Goal: Transaction & Acquisition: Purchase product/service

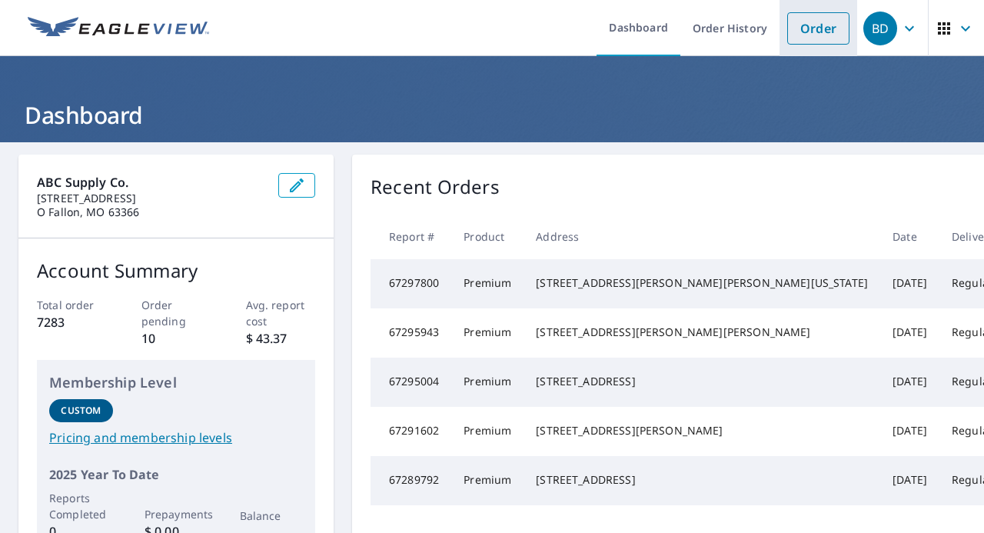
click at [821, 35] on link "Order" at bounding box center [818, 28] width 62 height 32
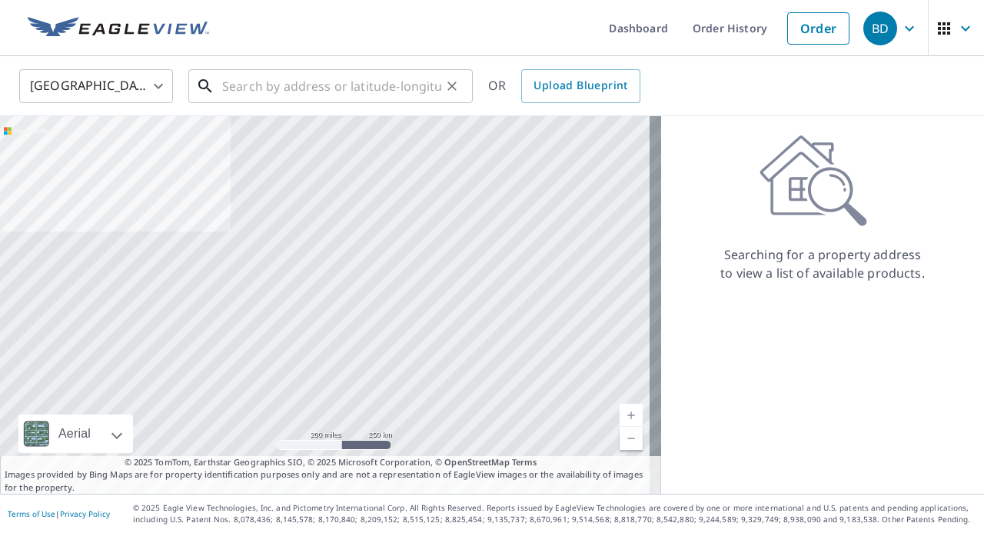
click at [248, 90] on input "text" at bounding box center [331, 86] width 219 height 43
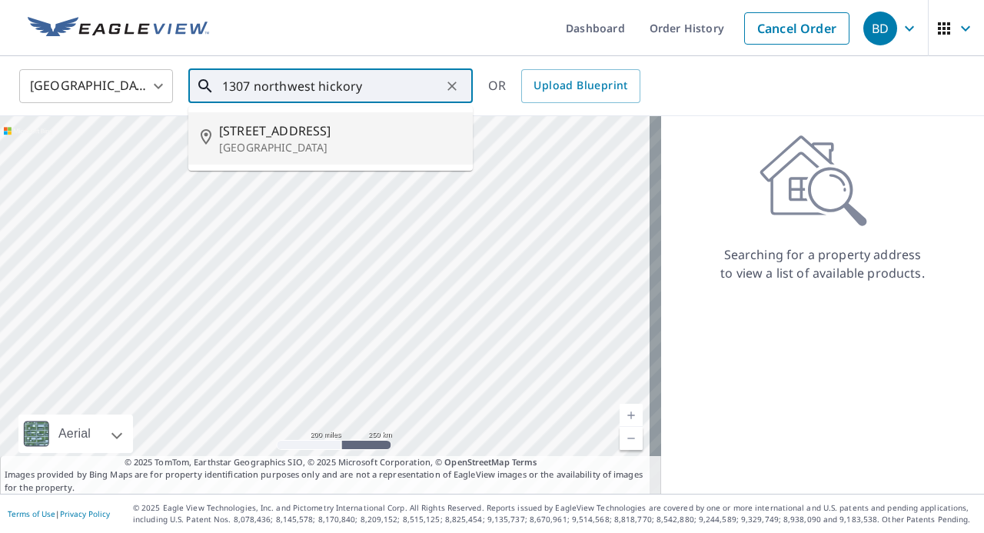
click at [279, 128] on span "[STREET_ADDRESS]" at bounding box center [339, 130] width 241 height 18
type input "[STREET_ADDRESS]"
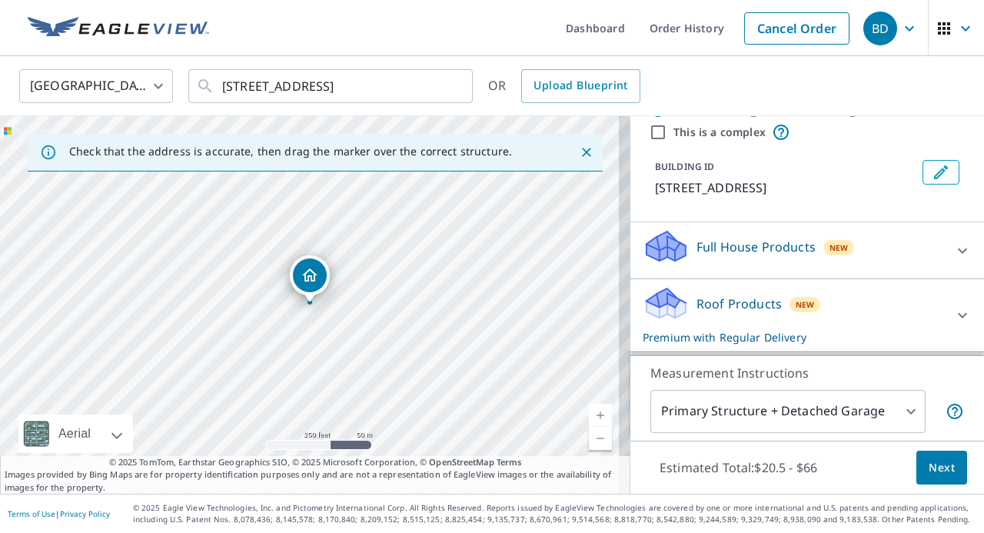
scroll to position [77, 0]
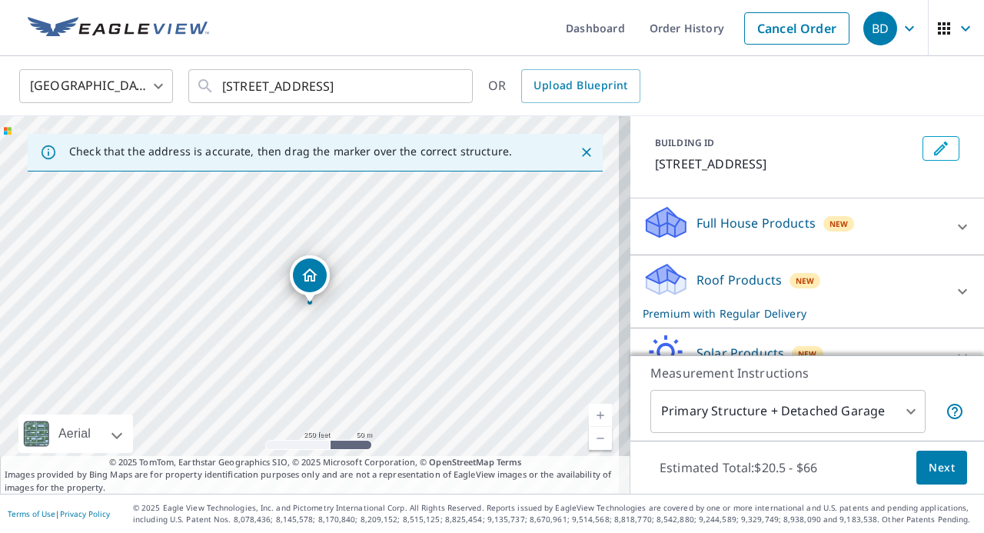
click at [696, 289] on p "Roof Products" at bounding box center [738, 280] width 85 height 18
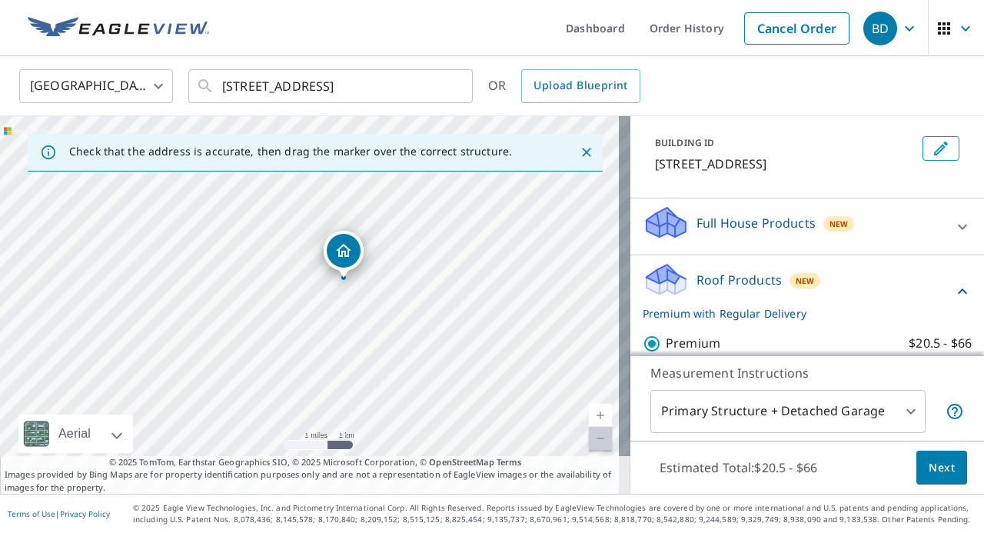
click at [928, 469] on span "Next" at bounding box center [941, 467] width 26 height 19
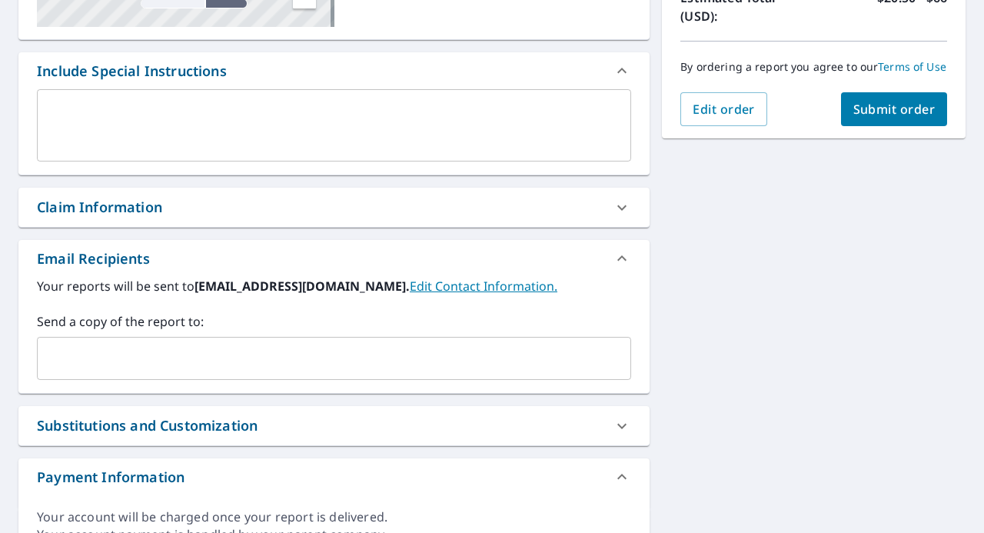
scroll to position [384, 0]
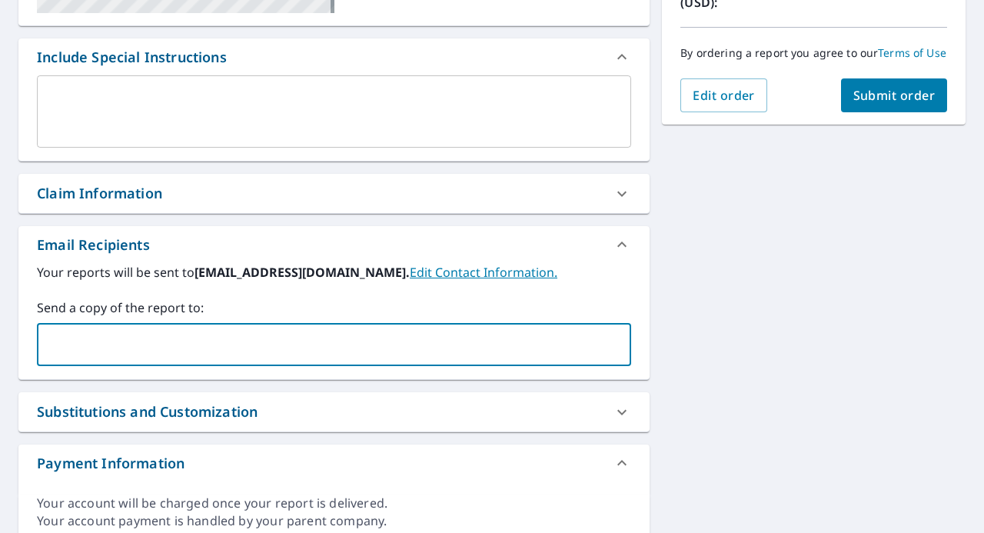
click at [157, 350] on input "text" at bounding box center [322, 344] width 557 height 29
type input "[EMAIL_ADDRESS][PERSON_NAME][DOMAIN_NAME]"
click at [912, 104] on span "Submit order" at bounding box center [894, 95] width 82 height 17
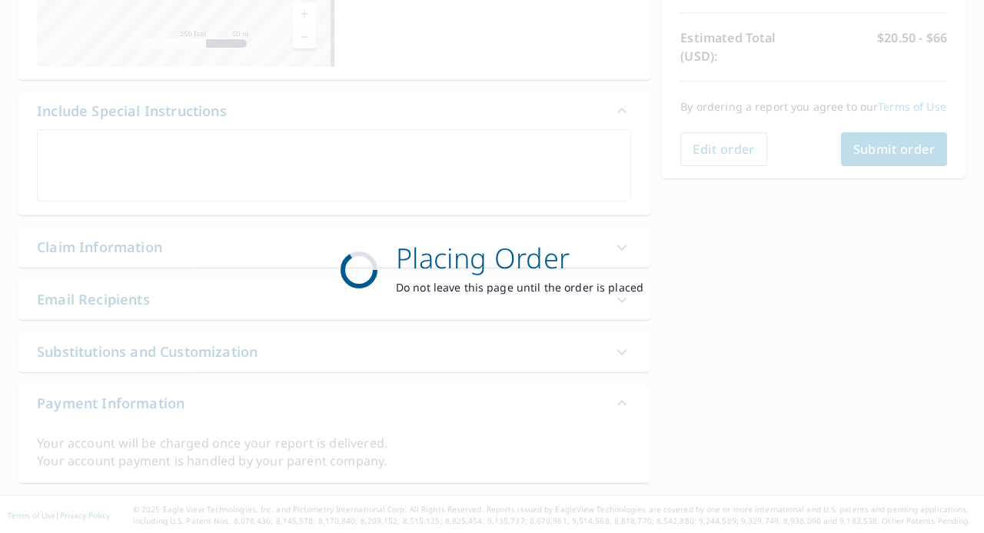
scroll to position [330, 0]
